Goal: Task Accomplishment & Management: Manage account settings

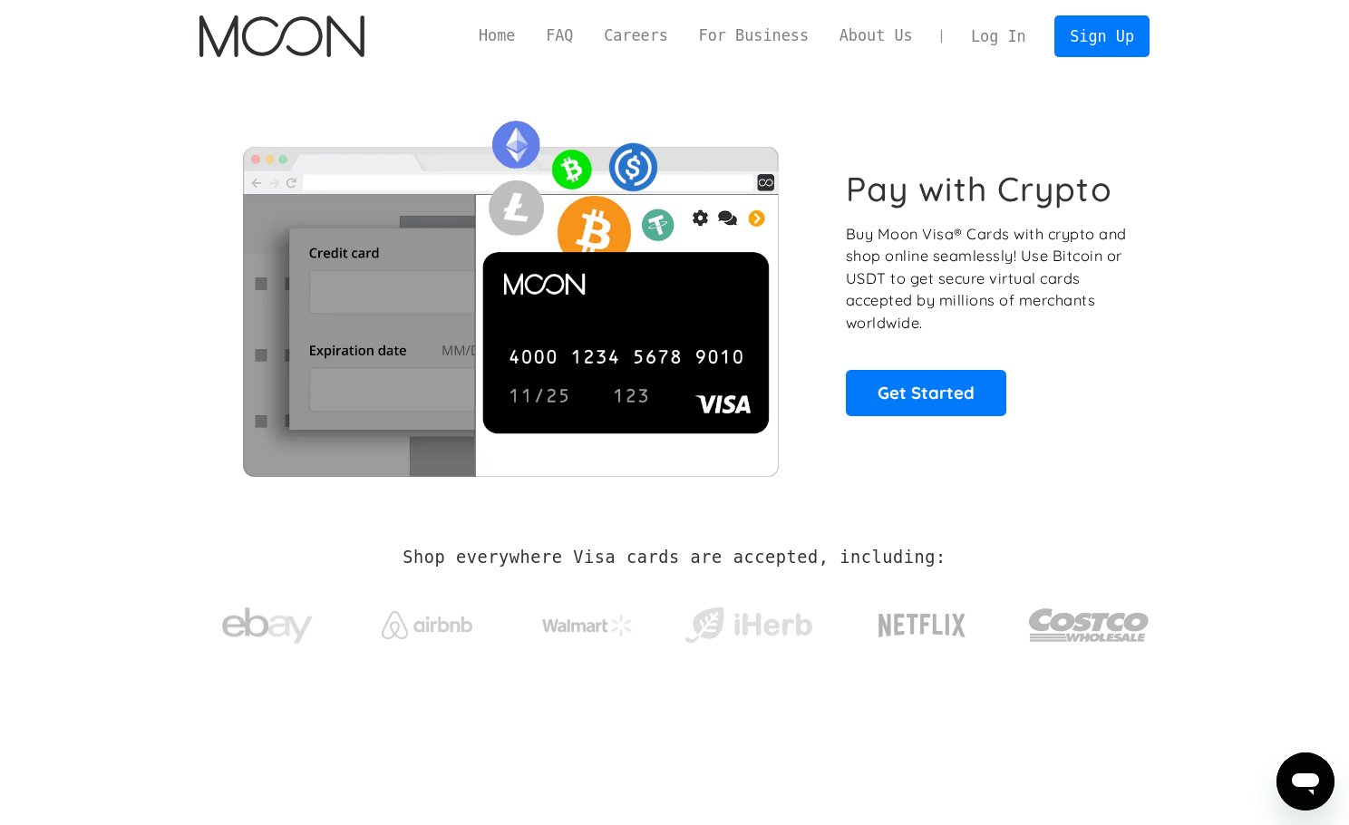
click at [1006, 37] on link "Log In" at bounding box center [998, 36] width 85 height 40
click at [982, 34] on link "Log In" at bounding box center [998, 36] width 85 height 40
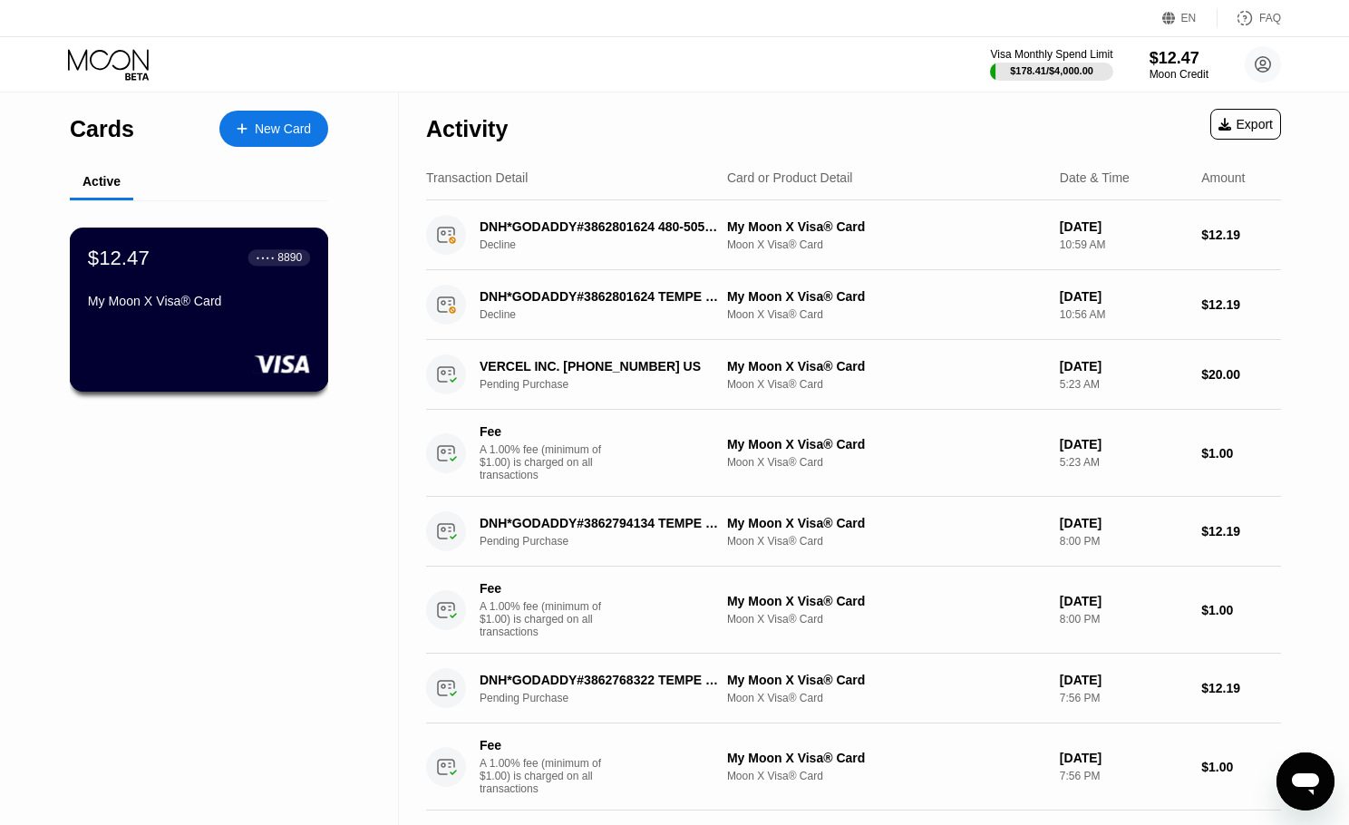
click at [276, 282] on div "$12.47 ● ● ● ● 8890 My Moon X Visa® Card" at bounding box center [199, 281] width 222 height 70
